Goal: Task Accomplishment & Management: Complete application form

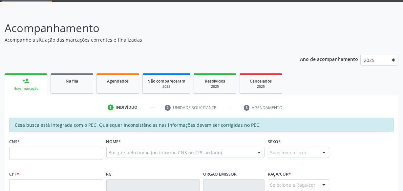
scroll to position [62, 0]
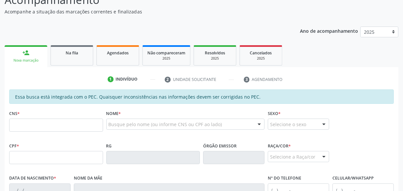
click at [66, 128] on input "text" at bounding box center [56, 125] width 94 height 13
type input "700 5023 0297 5650"
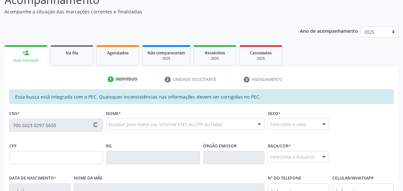
type input "123.880.344-00"
type input "28[DATE]"
type input "[PERSON_NAME]"
type input "[PHONE_NUMBER]"
type input "S/N"
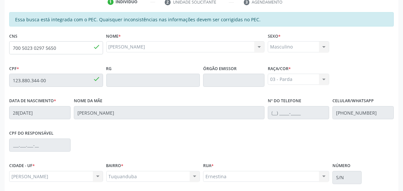
scroll to position [192, 0]
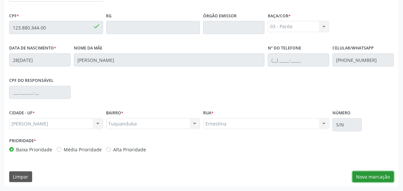
click at [371, 173] on button "Nova marcação" at bounding box center [373, 177] width 41 height 11
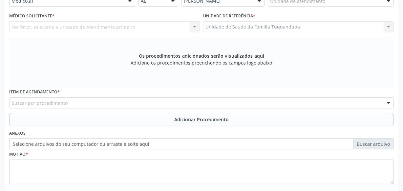
scroll to position [133, 0]
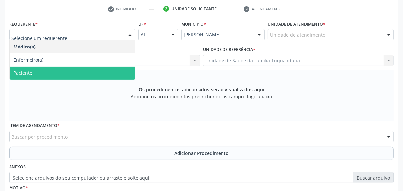
click at [82, 71] on span "Paciente" at bounding box center [72, 73] width 125 height 13
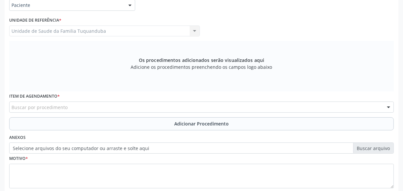
scroll to position [163, 0]
click at [127, 104] on div "Buscar por procedimento" at bounding box center [201, 106] width 385 height 11
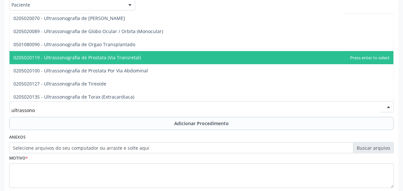
scroll to position [188, 0]
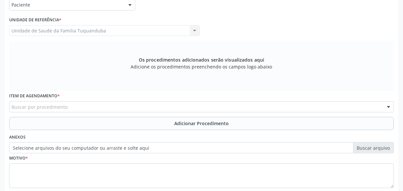
click at [89, 109] on div "Buscar por procedimento" at bounding box center [201, 106] width 385 height 11
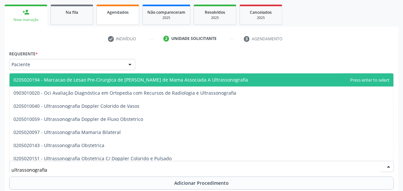
scroll to position [0, 0]
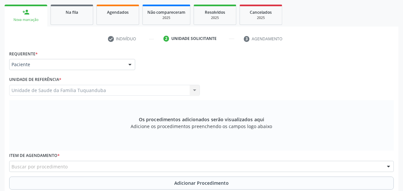
click at [102, 167] on div "Buscar por procedimento" at bounding box center [201, 166] width 385 height 11
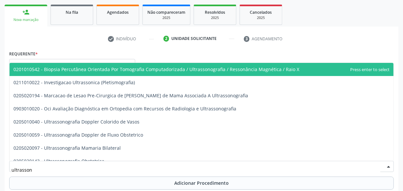
type input "ultrassono"
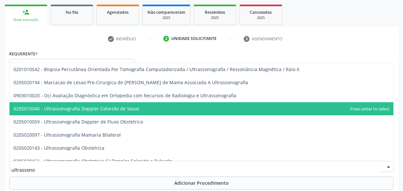
click at [136, 112] on span "0205010040 - Ultrassonografia Doppler Colorido de Vasos" at bounding box center [202, 108] width 384 height 13
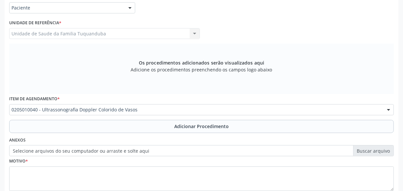
scroll to position [192, 0]
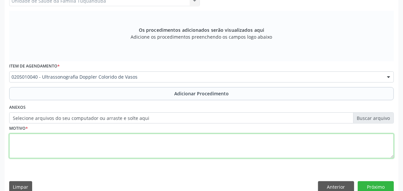
click at [87, 145] on textarea at bounding box center [201, 146] width 385 height 25
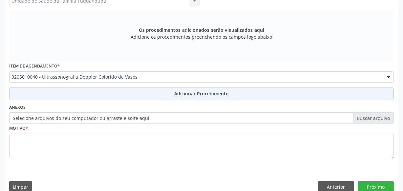
click at [176, 93] on span "Adicionar Procedimento" at bounding box center [201, 93] width 55 height 7
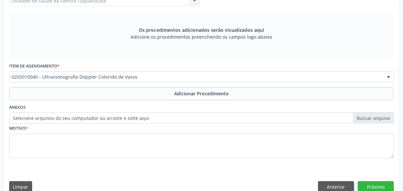
scroll to position [177, 0]
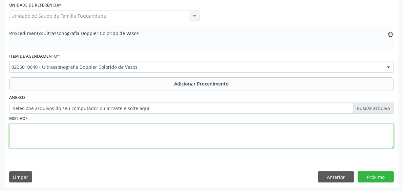
click at [94, 130] on textarea at bounding box center [201, 136] width 385 height 25
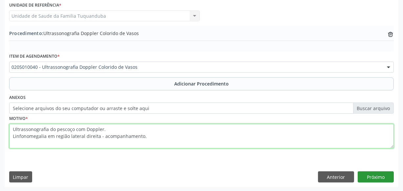
type textarea "Ultrassonografia do pescoço com Doppler. Linfonomegalia em região lateral direi…"
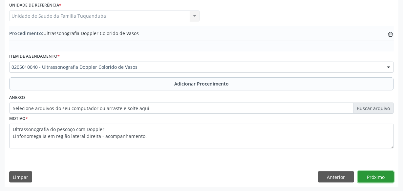
click at [371, 174] on button "Próximo" at bounding box center [376, 177] width 36 height 11
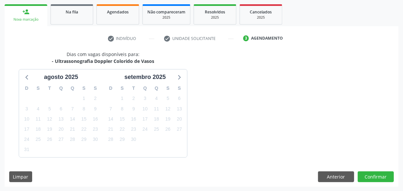
scroll to position [122, 0]
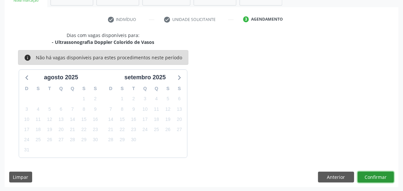
click at [374, 179] on button "Confirmar" at bounding box center [376, 177] width 36 height 11
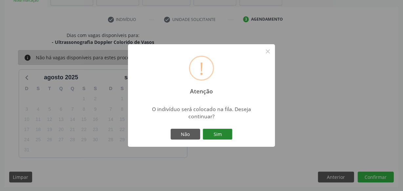
click at [223, 134] on button "Sim" at bounding box center [218, 134] width 30 height 11
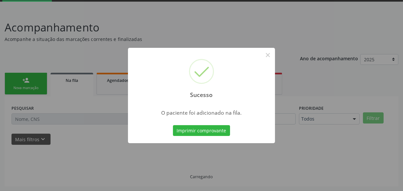
scroll to position [34, 0]
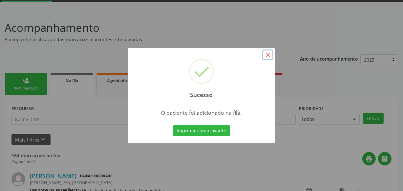
click at [270, 55] on button "×" at bounding box center [267, 55] width 11 height 11
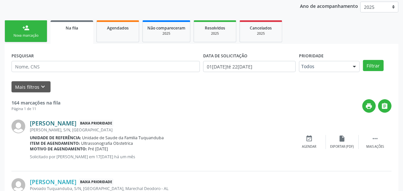
scroll to position [94, 0]
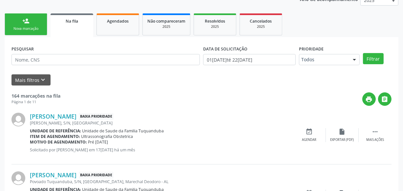
click at [38, 35] on link "person_add Nova marcação" at bounding box center [26, 24] width 43 height 22
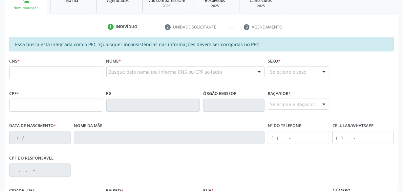
scroll to position [124, 0]
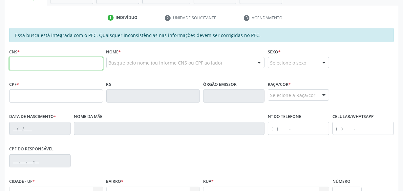
click at [53, 66] on input "text" at bounding box center [56, 63] width 94 height 13
type input "700 5023 0297 5650"
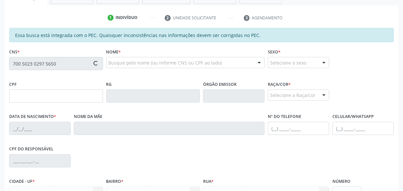
type input "123.880.344-00"
type input "28[DATE]"
type input "[PERSON_NAME]"
type input "[PHONE_NUMBER]"
type input "S/N"
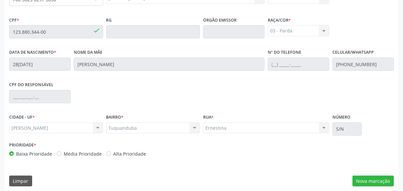
scroll to position [192, 0]
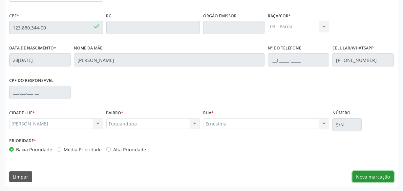
click at [373, 175] on button "Nova marcação" at bounding box center [373, 177] width 41 height 11
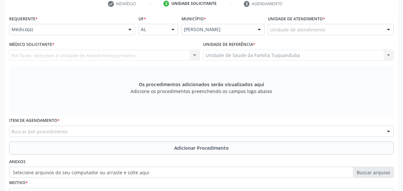
scroll to position [133, 0]
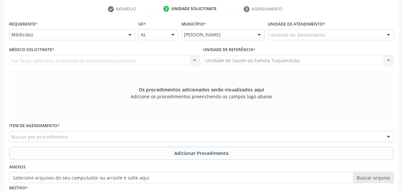
click at [116, 135] on div "Buscar por procedimento" at bounding box center [201, 136] width 385 height 11
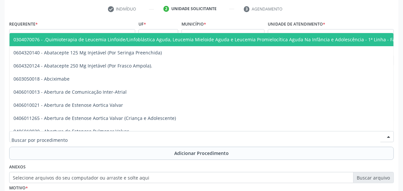
click at [116, 135] on input "text" at bounding box center [195, 140] width 369 height 13
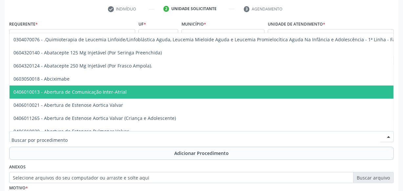
click at [2, 75] on div "Acompanhamento Acompanhe a situação das marcações correntes e finalizadas Relat…" at bounding box center [201, 87] width 403 height 349
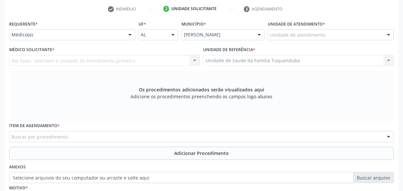
click at [52, 41] on div "Requerente * Médico(a) Médico(a) Enfermeiro(a) Paciente Nenhum resultado encont…" at bounding box center [72, 32] width 129 height 26
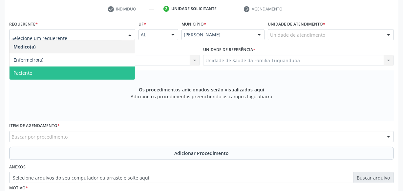
click at [47, 75] on span "Paciente" at bounding box center [72, 73] width 125 height 13
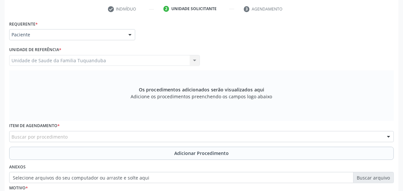
click at [88, 136] on div "Buscar por procedimento" at bounding box center [201, 136] width 385 height 11
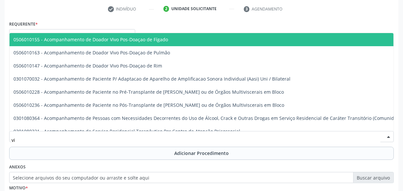
type input "v"
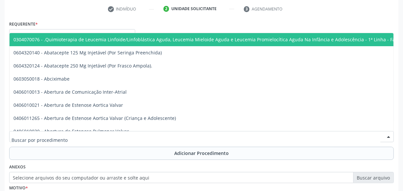
click at [2, 147] on div "Acompanhamento Acompanhe a situação das marcações correntes e finalizadas Relat…" at bounding box center [201, 87] width 403 height 349
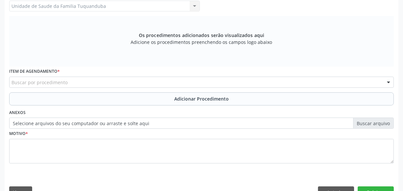
scroll to position [192, 0]
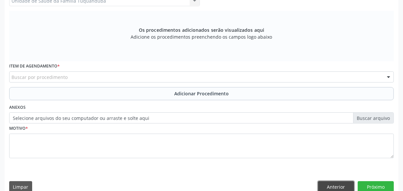
click at [333, 185] on button "Anterior" at bounding box center [336, 187] width 36 height 11
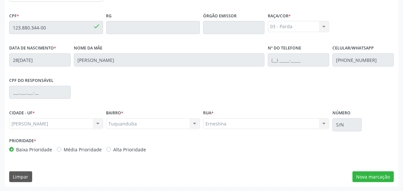
scroll to position [0, 0]
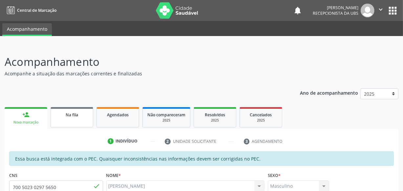
click at [69, 121] on link "Na fila" at bounding box center [72, 117] width 43 height 20
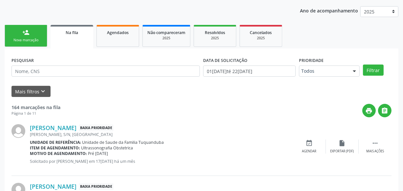
scroll to position [89, 0]
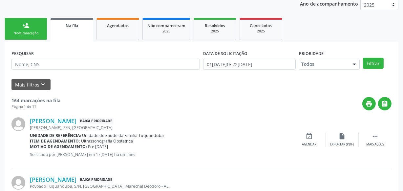
click at [30, 37] on link "person_add Nova marcação" at bounding box center [26, 29] width 43 height 22
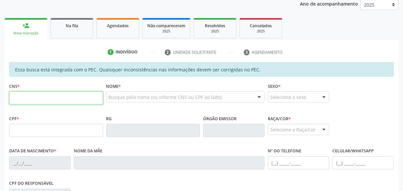
click at [45, 100] on input "text" at bounding box center [56, 98] width 94 height 13
drag, startPoint x: 76, startPoint y: 91, endPoint x: 66, endPoint y: 99, distance: 13.0
paste input "702 6022 5993 2342"
type input "702 6022 5993 2342"
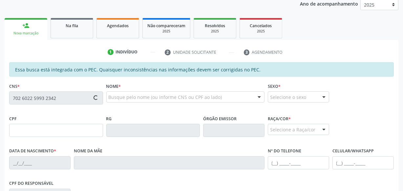
type input "140.442.594-29"
type input "2[DATE]"
type input "[PERSON_NAME]"
type input "[PHONE_NUMBER]"
type input "S/N"
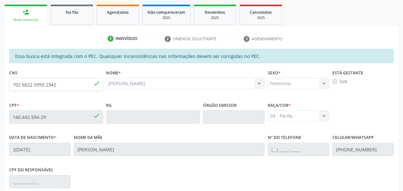
scroll to position [192, 0]
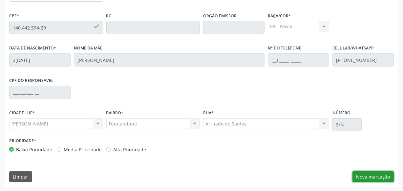
click at [365, 173] on button "Nova marcação" at bounding box center [373, 177] width 41 height 11
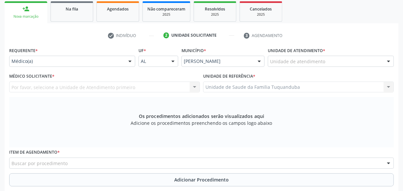
scroll to position [103, 0]
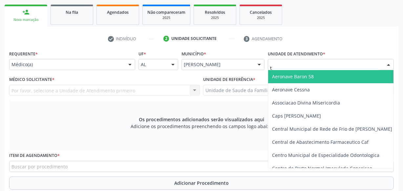
type input "tu"
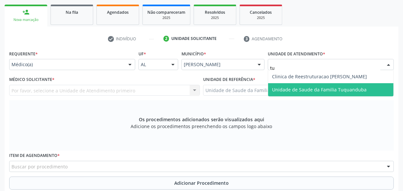
click at [295, 89] on span "Unidade de Saude da Familia Tuquanduba" at bounding box center [319, 90] width 95 height 6
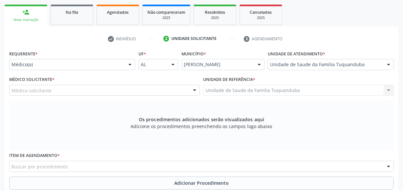
click at [153, 89] on div "Médico solicitante" at bounding box center [104, 90] width 191 height 11
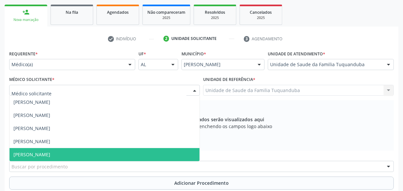
click at [116, 152] on span "[PERSON_NAME]" at bounding box center [105, 154] width 190 height 13
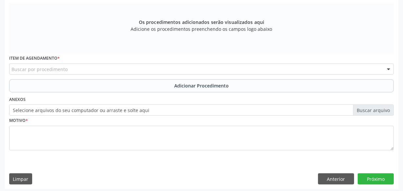
scroll to position [203, 0]
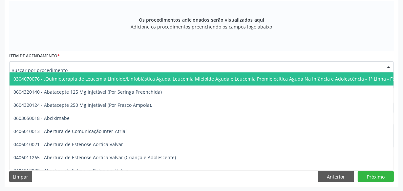
click at [135, 67] on div at bounding box center [201, 66] width 385 height 11
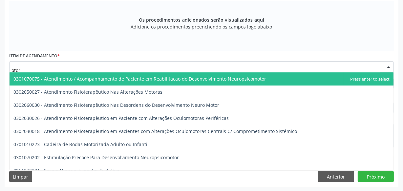
type input "otorr"
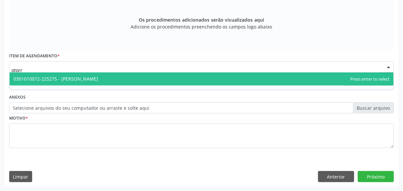
click at [133, 81] on span "0301010072-225275 - [PERSON_NAME]" at bounding box center [202, 79] width 384 height 13
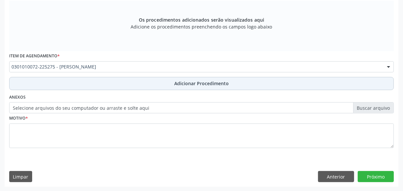
click at [147, 83] on button "Adicionar Procedimento" at bounding box center [201, 83] width 385 height 13
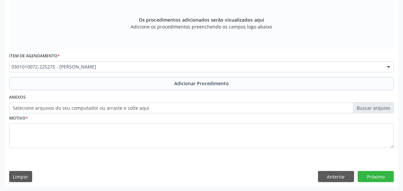
scroll to position [177, 0]
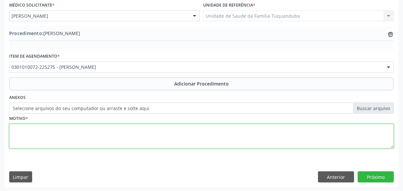
click at [131, 124] on textarea at bounding box center [201, 136] width 385 height 25
type textarea "Hipertrofia das adenóides."
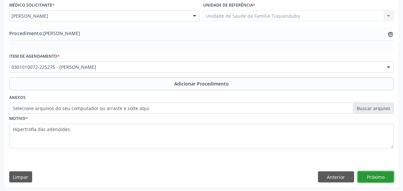
click at [367, 172] on button "Próximo" at bounding box center [376, 177] width 36 height 11
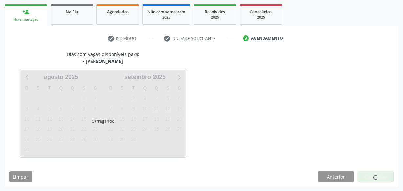
scroll to position [122, 0]
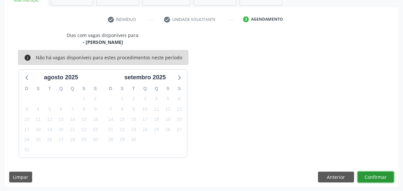
click at [367, 172] on button "Confirmar" at bounding box center [376, 177] width 36 height 11
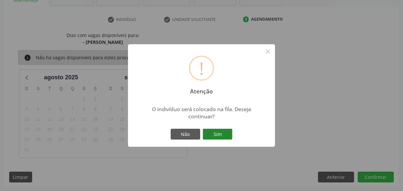
click at [211, 132] on button "Sim" at bounding box center [218, 134] width 30 height 11
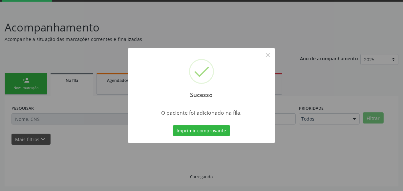
scroll to position [34, 0]
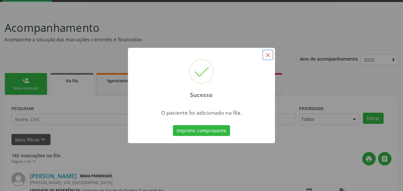
click at [266, 54] on button "×" at bounding box center [267, 55] width 11 height 11
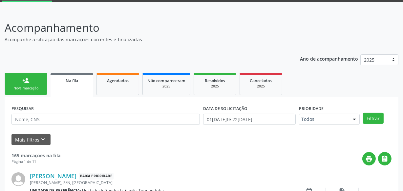
click at [21, 87] on div "Nova marcação" at bounding box center [26, 88] width 33 height 5
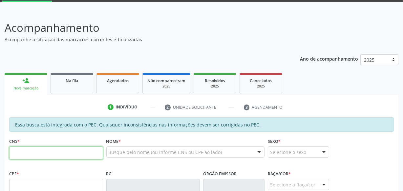
click at [47, 148] on input "text" at bounding box center [56, 153] width 94 height 13
type input "700 4054 3468 6048"
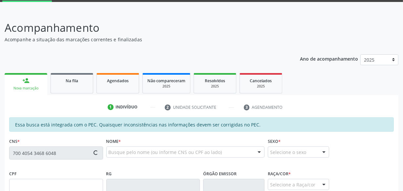
type input "123.612.234-81"
type input "24/[DATE]"
type input "[PERSON_NAME]"
type input "[PHONE_NUMBER]"
type input "S/N"
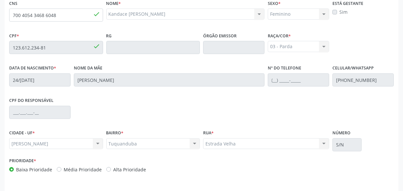
scroll to position [192, 0]
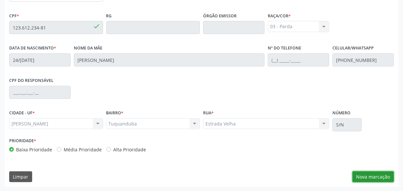
click at [367, 176] on button "Nova marcação" at bounding box center [373, 177] width 41 height 11
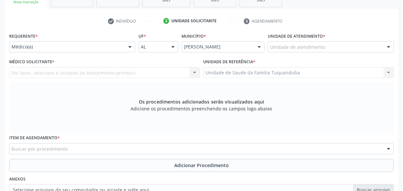
scroll to position [103, 0]
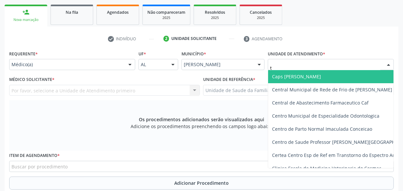
type input "tu"
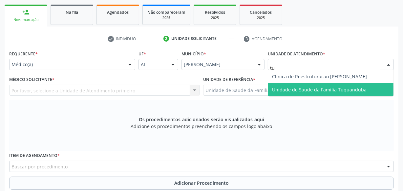
click at [295, 89] on span "Unidade de Saude da Familia Tuquanduba" at bounding box center [319, 90] width 95 height 6
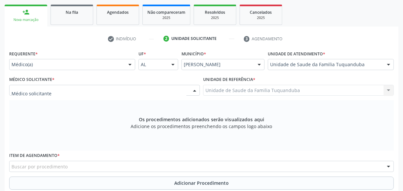
click at [157, 87] on div at bounding box center [104, 90] width 191 height 11
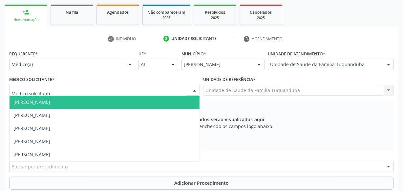
click at [151, 105] on span "[PERSON_NAME]" at bounding box center [105, 102] width 190 height 13
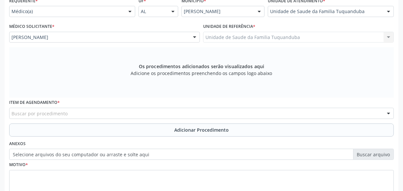
scroll to position [163, 0]
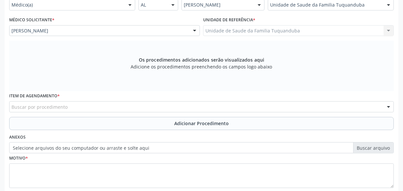
click at [239, 107] on div "Buscar por procedimento" at bounding box center [201, 106] width 385 height 11
click at [0, 77] on div "Acompanhamento Acompanhe a situação das marcações correntes e finalizadas Relat…" at bounding box center [201, 57] width 403 height 349
click at [74, 107] on div "Buscar por procedimento" at bounding box center [201, 106] width 385 height 11
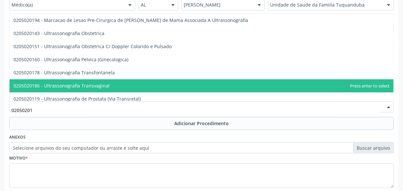
type input "020502014"
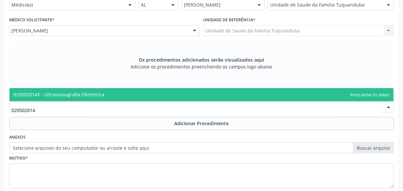
click at [82, 92] on span "0205020143 - Ultrassonografia Obstetrica" at bounding box center [58, 95] width 91 height 6
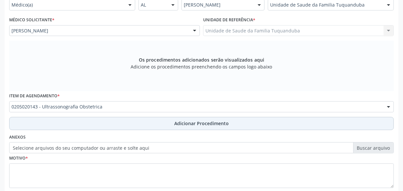
click at [150, 126] on button "Adicionar Procedimento" at bounding box center [201, 123] width 385 height 13
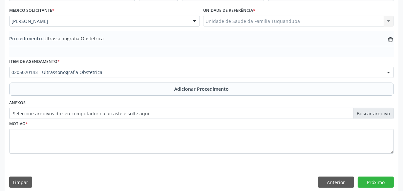
scroll to position [177, 0]
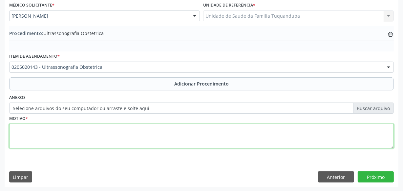
click at [275, 131] on textarea at bounding box center [201, 136] width 385 height 25
type textarea "Pré [DATE]."
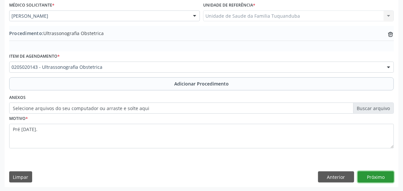
click at [374, 177] on button "Próximo" at bounding box center [376, 177] width 36 height 11
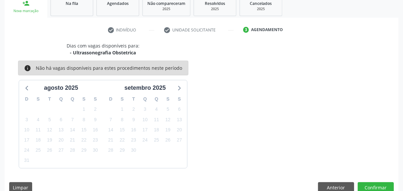
scroll to position [122, 0]
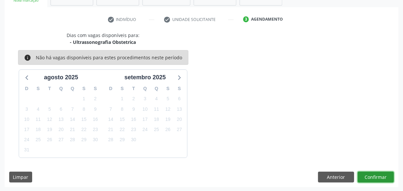
click at [366, 174] on button "Confirmar" at bounding box center [376, 177] width 36 height 11
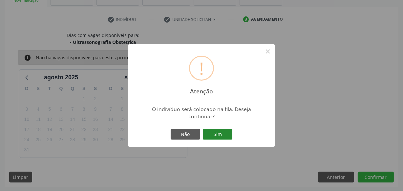
click at [226, 135] on button "Sim" at bounding box center [218, 134] width 30 height 11
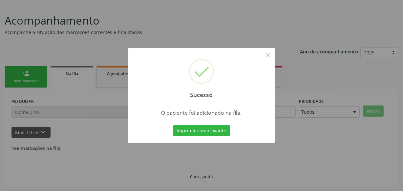
scroll to position [34, 0]
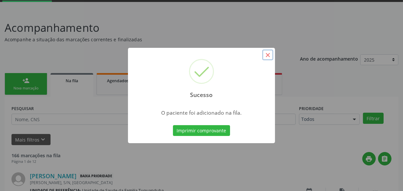
click at [268, 56] on button "×" at bounding box center [267, 55] width 11 height 11
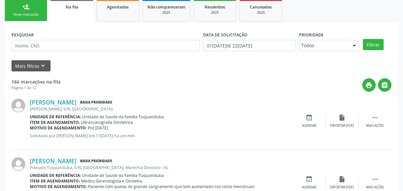
scroll to position [94, 0]
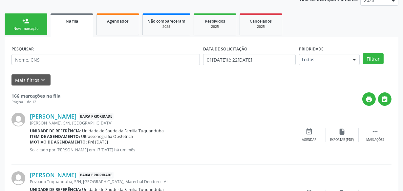
click at [26, 23] on div "person_add" at bounding box center [25, 20] width 7 height 7
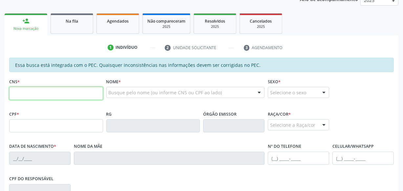
click at [51, 93] on input "text" at bounding box center [56, 93] width 94 height 13
type input "700 5023 0297 5650"
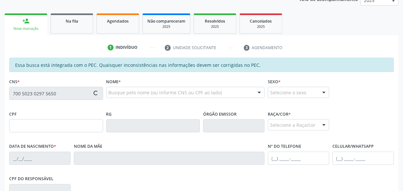
type input "123.880.344-00"
type input "28[DATE]"
type input "[PERSON_NAME]"
type input "[PHONE_NUMBER]"
type input "S/N"
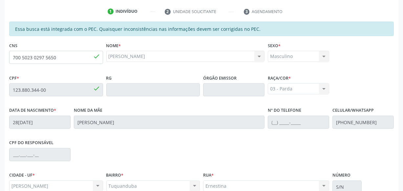
scroll to position [192, 0]
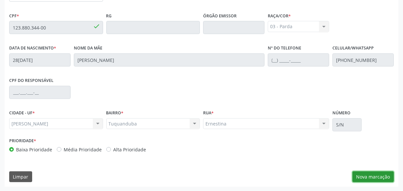
click at [355, 175] on button "Nova marcação" at bounding box center [373, 177] width 41 height 11
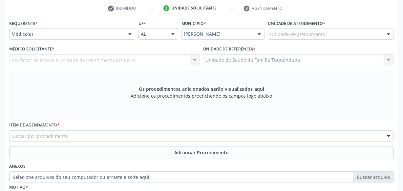
scroll to position [133, 0]
click at [99, 38] on div "Médico(a)" at bounding box center [72, 34] width 126 height 11
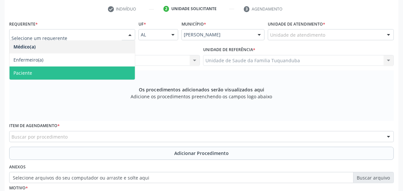
click at [67, 70] on span "Paciente" at bounding box center [72, 73] width 125 height 13
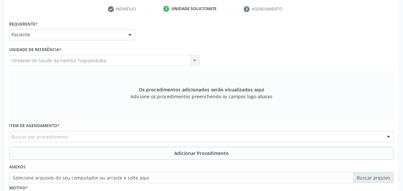
click at [72, 138] on div "Buscar por procedimento" at bounding box center [201, 136] width 385 height 11
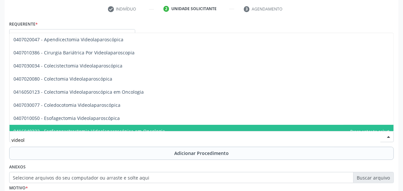
type input "videola"
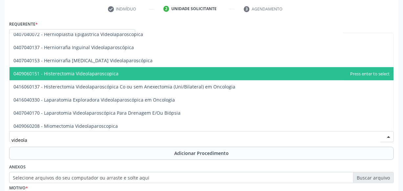
scroll to position [256, 0]
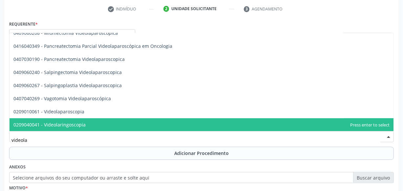
click at [76, 126] on span "0209040041 - Videolaringoscopia" at bounding box center [49, 125] width 72 height 6
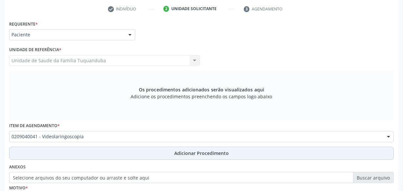
click at [168, 154] on button "Adicionar Procedimento" at bounding box center [201, 153] width 385 height 13
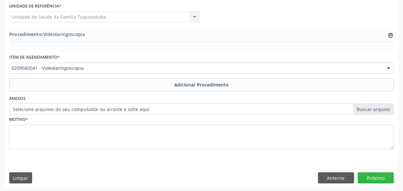
scroll to position [177, 0]
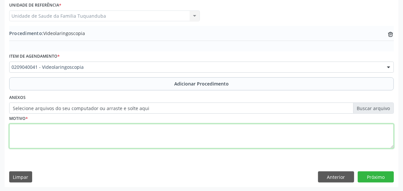
click at [102, 130] on textarea at bounding box center [201, 136] width 385 height 25
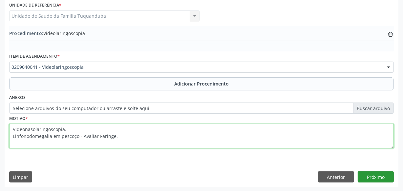
type textarea "Videonasolaringoscopia. Linfonodomegalia em pescoço - Avaliar Faringe."
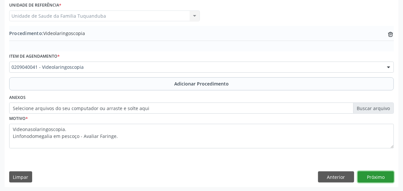
click at [366, 178] on button "Próximo" at bounding box center [376, 177] width 36 height 11
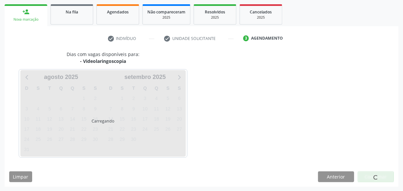
scroll to position [122, 0]
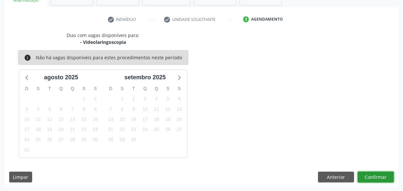
click at [372, 175] on button "Confirmar" at bounding box center [376, 177] width 36 height 11
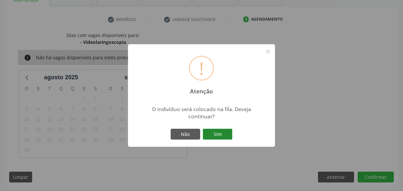
click at [224, 134] on button "Sim" at bounding box center [218, 134] width 30 height 11
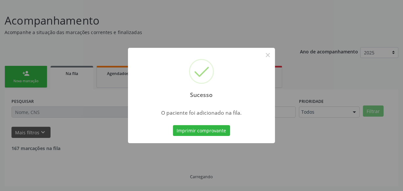
scroll to position [34, 0]
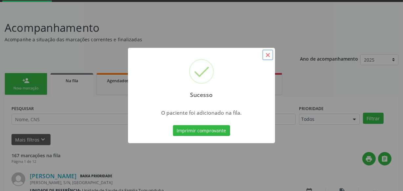
click at [269, 57] on button "×" at bounding box center [267, 55] width 11 height 11
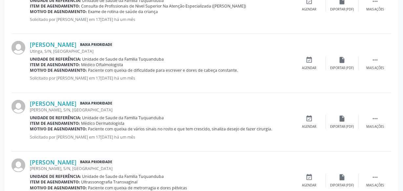
scroll to position [948, 0]
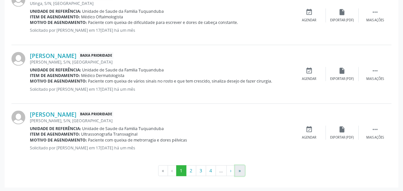
click at [240, 169] on button "»" at bounding box center [240, 171] width 10 height 11
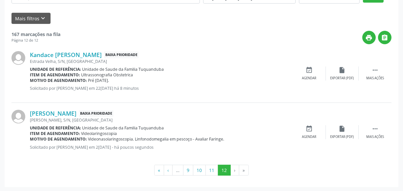
scroll to position [0, 0]
